Goal: Information Seeking & Learning: Learn about a topic

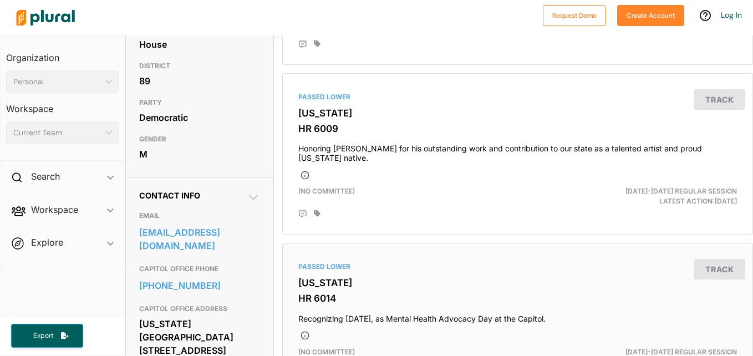
scroll to position [224, 0]
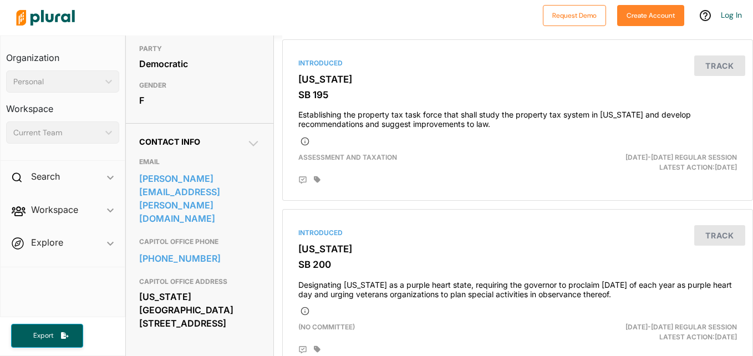
scroll to position [276, 0]
